Goal: Task Accomplishment & Management: Complete application form

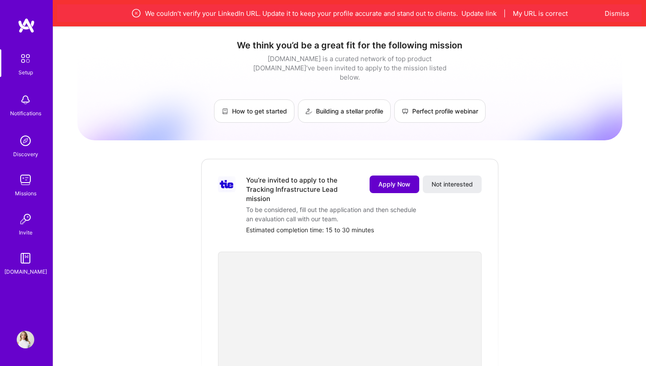
click at [400, 180] on span "Apply Now" at bounding box center [395, 184] width 32 height 9
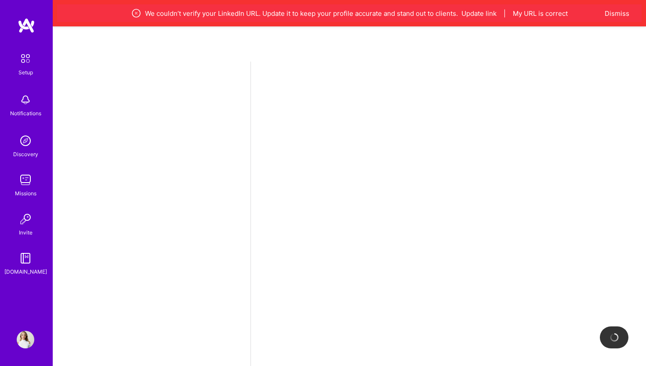
select select "US"
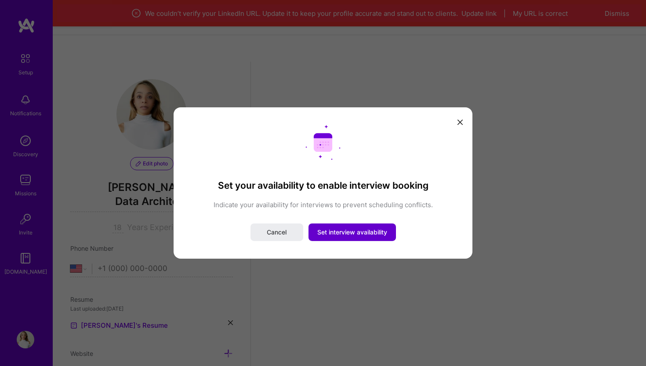
click at [350, 233] on span "Set interview availability" at bounding box center [353, 232] width 70 height 9
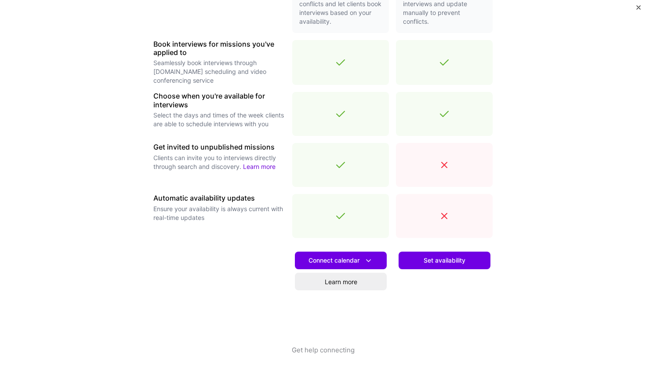
scroll to position [250, 0]
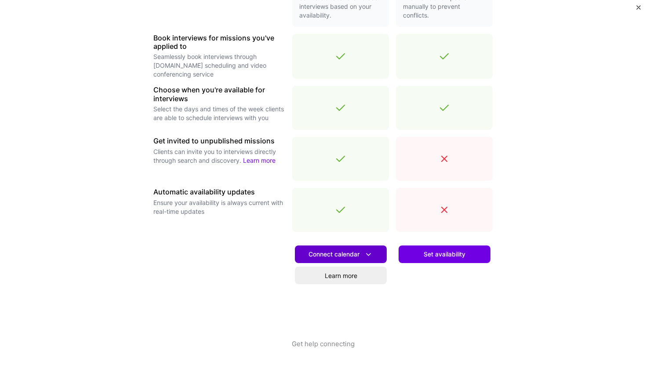
click at [331, 255] on span "Connect calendar" at bounding box center [341, 254] width 65 height 9
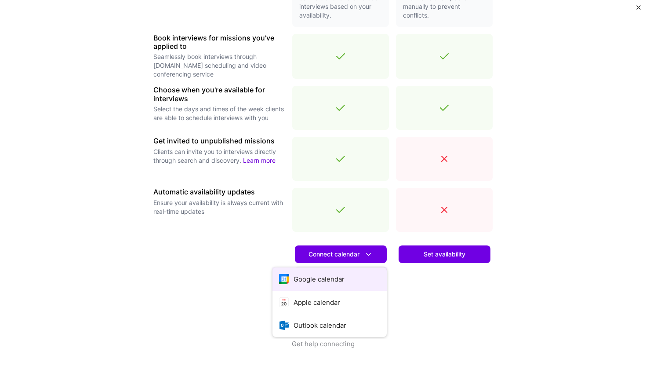
click at [324, 279] on button "Google calendar" at bounding box center [330, 278] width 114 height 23
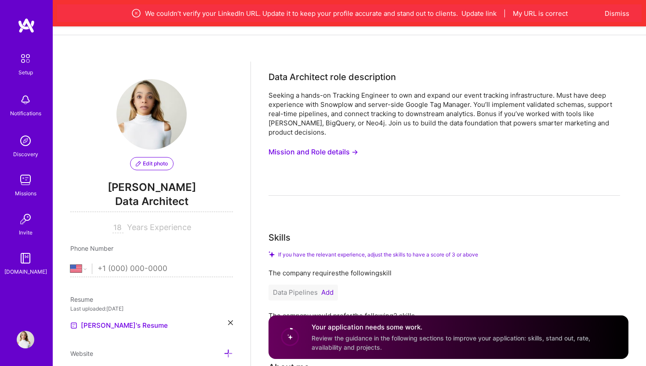
scroll to position [220, 0]
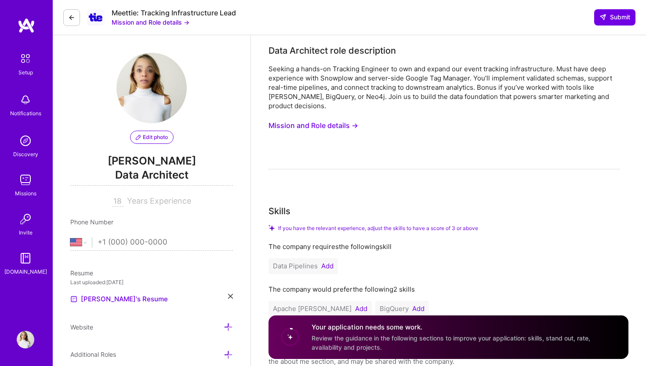
select select "US"
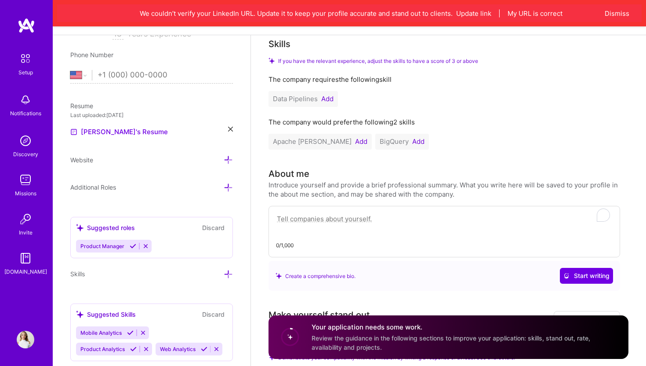
scroll to position [220, 0]
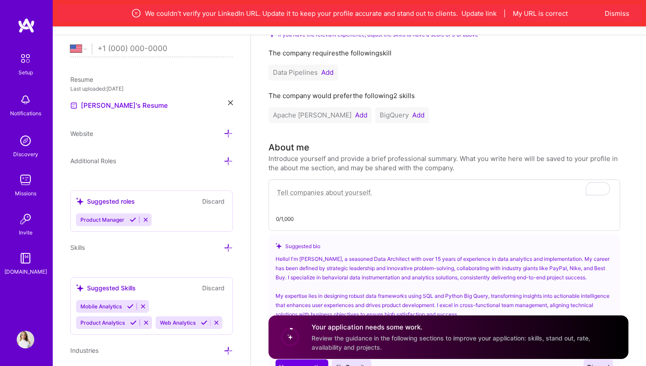
click at [126, 46] on input "tel" at bounding box center [165, 49] width 135 height 26
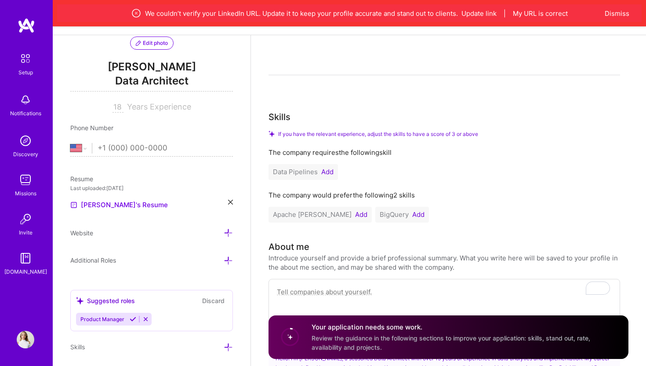
scroll to position [129, 0]
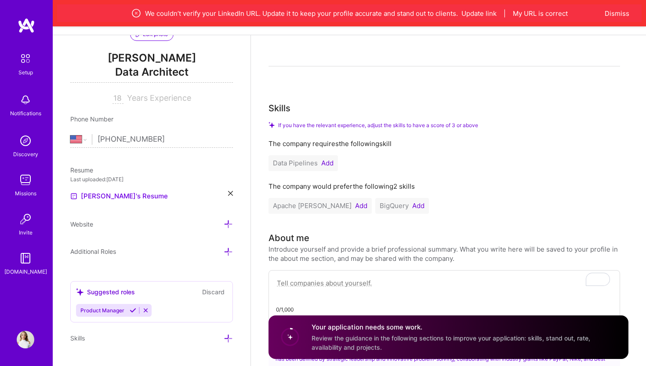
type input "[PHONE_NUMBER]"
click at [117, 195] on link "[PERSON_NAME]'s Resume" at bounding box center [119, 196] width 98 height 11
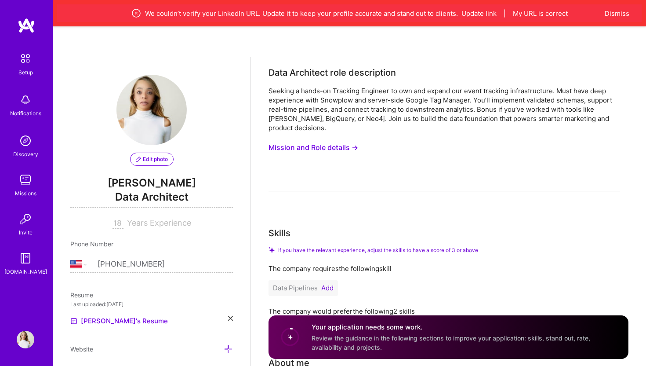
scroll to position [0, 0]
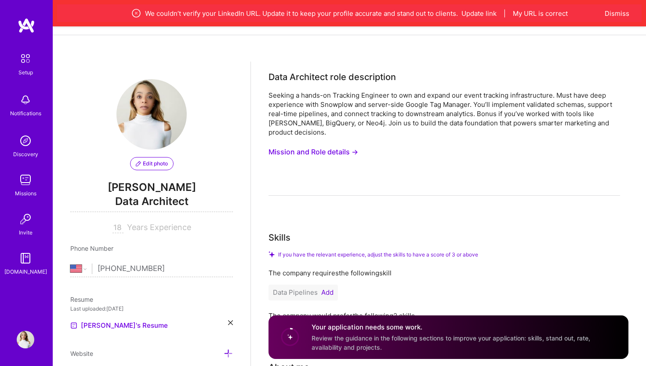
click at [321, 144] on button "Mission and Role details →" at bounding box center [314, 152] width 90 height 16
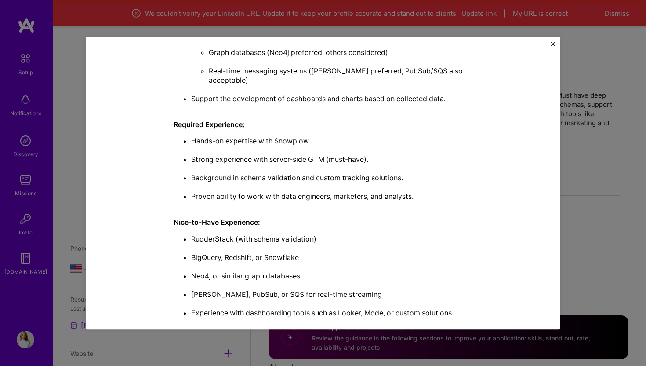
scroll to position [396, 0]
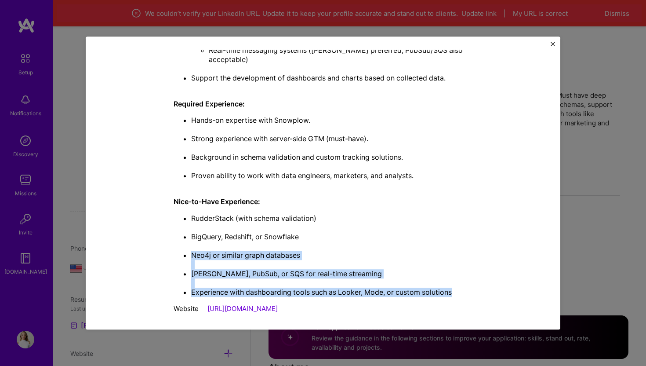
drag, startPoint x: 460, startPoint y: 285, endPoint x: 307, endPoint y: 239, distance: 160.0
click at [307, 239] on ul "RudderStack (with schema validation) BigQuery, Redshift, or Snowflake Neo4j or …" at bounding box center [323, 255] width 299 height 83
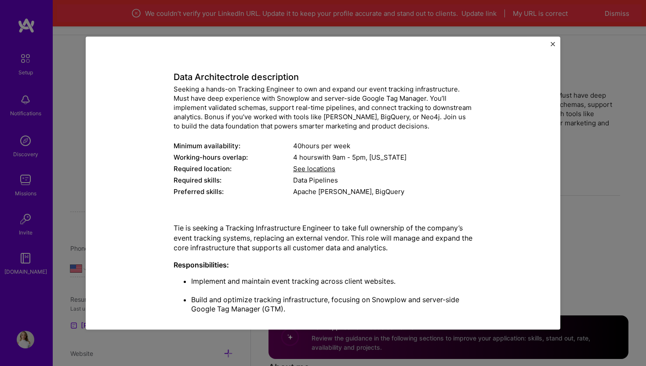
scroll to position [0, 0]
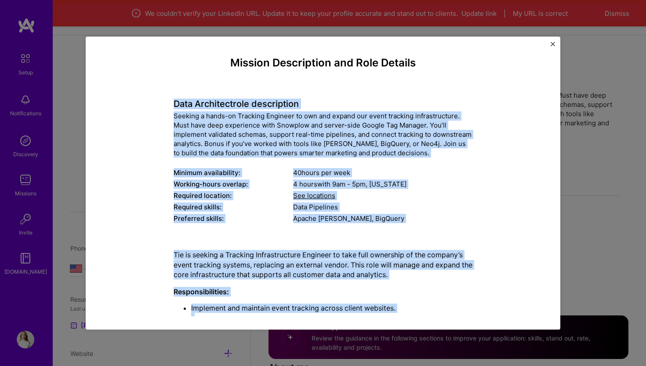
copy div "Lore Ipsumdolo sita consectetur Adipisc e seddo-ei Temporin Utlabore et dol mag…"
click at [555, 44] on img "Close" at bounding box center [553, 44] width 4 height 4
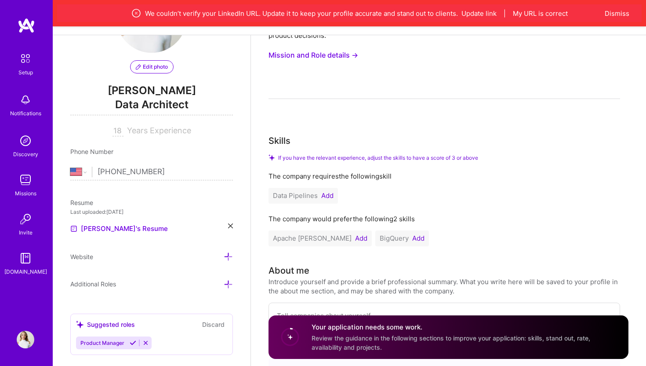
scroll to position [99, 0]
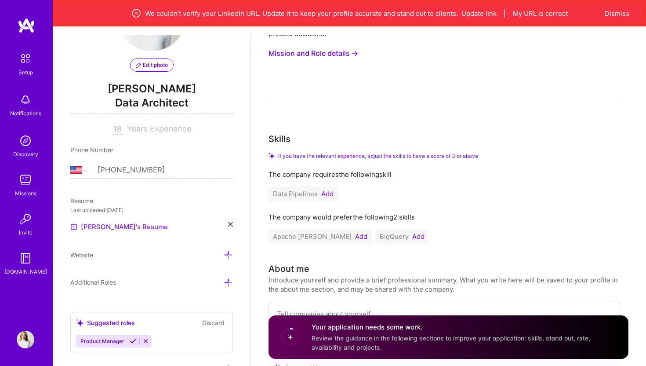
click at [109, 227] on link "[PERSON_NAME]'s Resume" at bounding box center [119, 227] width 98 height 11
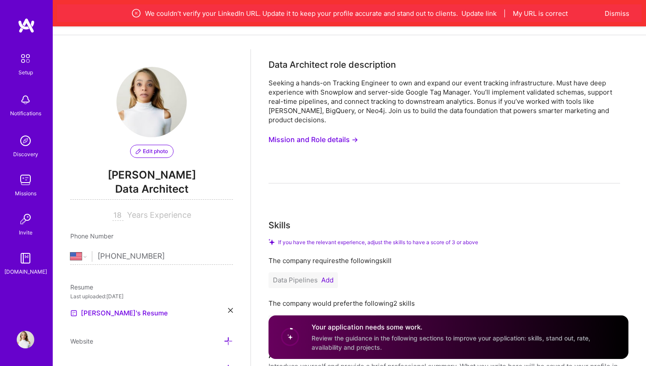
scroll to position [0, 0]
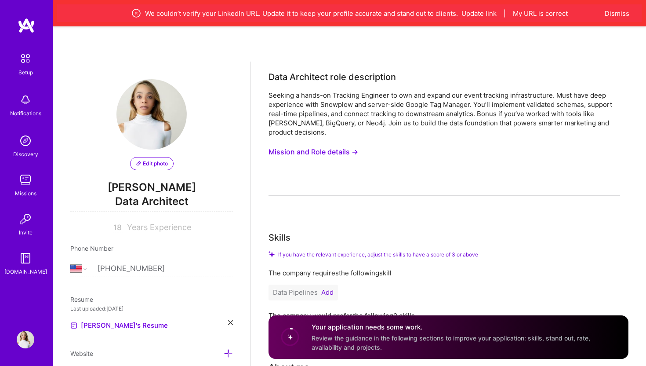
click at [333, 144] on button "Mission and Role details →" at bounding box center [314, 152] width 90 height 16
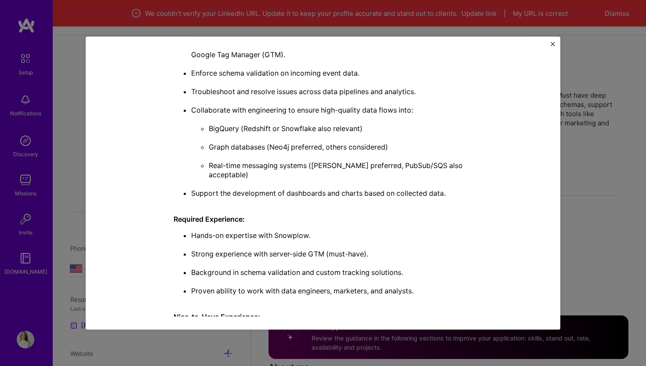
scroll to position [396, 0]
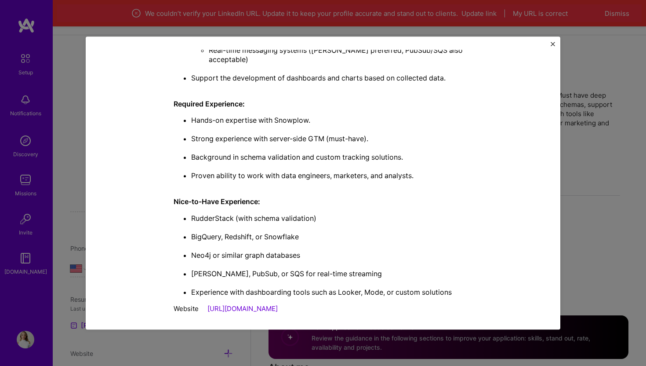
click at [598, 40] on div "Mission Description and Role Details Data Architect role description Seeking a …" at bounding box center [323, 183] width 646 height 366
